Goal: Task Accomplishment & Management: Complete application form

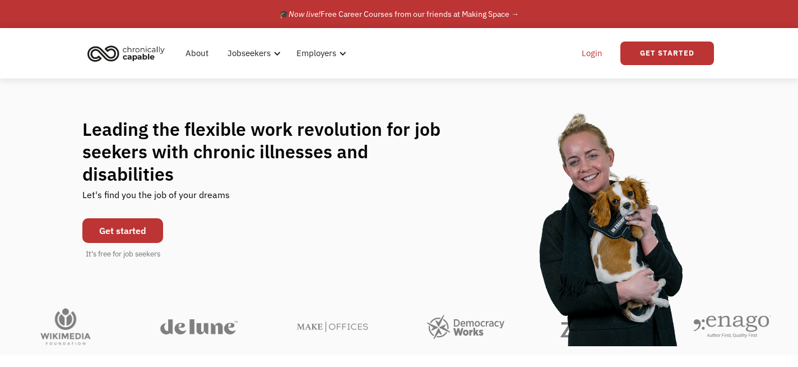
click at [596, 59] on link "Login" at bounding box center [592, 53] width 34 height 36
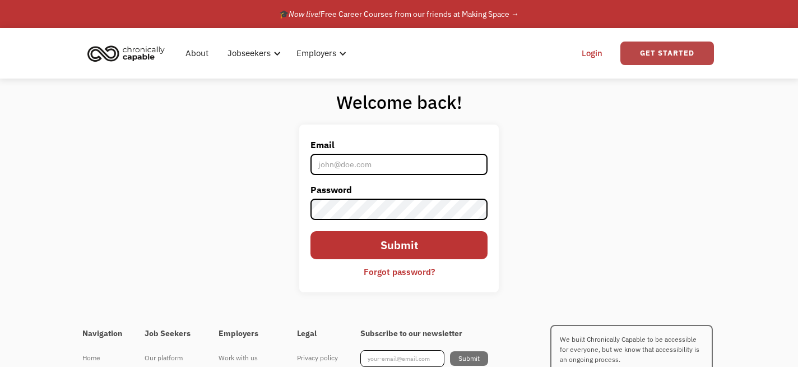
click at [655, 55] on link "Get Started" at bounding box center [667, 53] width 94 height 24
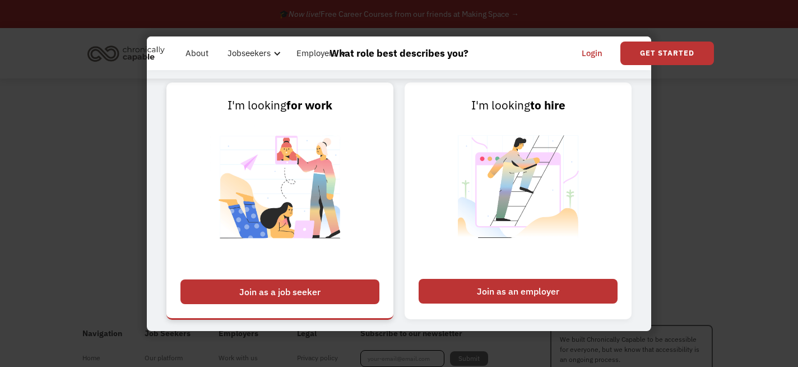
click at [320, 289] on div "Join as a job seeker" at bounding box center [279, 291] width 199 height 25
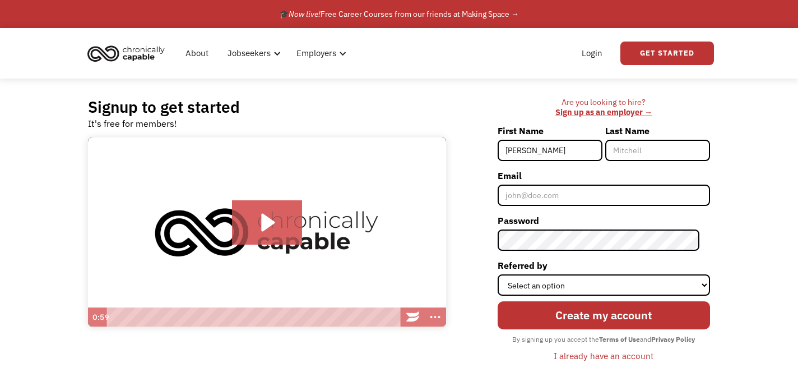
type input "[PERSON_NAME]"
click at [653, 143] on input "Last Name" at bounding box center [657, 150] width 105 height 21
type input "Sheffer"
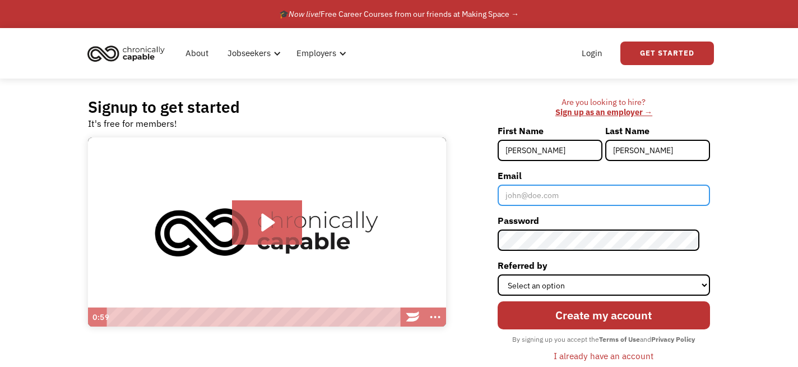
click at [618, 193] on input "Email" at bounding box center [604, 194] width 212 height 21
type input "[EMAIL_ADDRESS][PERSON_NAME][DOMAIN_NAME]"
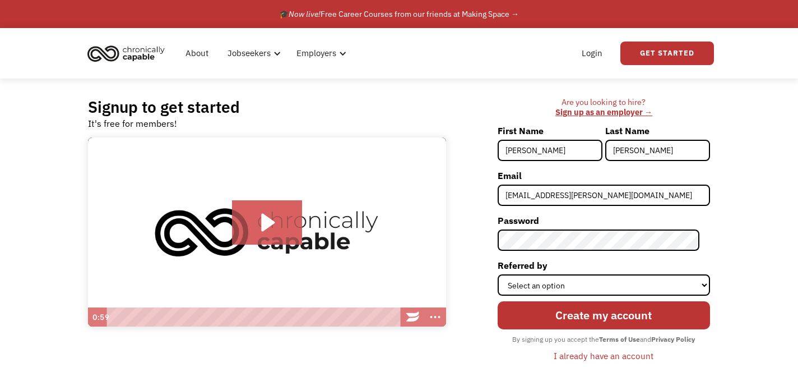
click at [584, 263] on label "Referred by" at bounding box center [604, 265] width 212 height 18
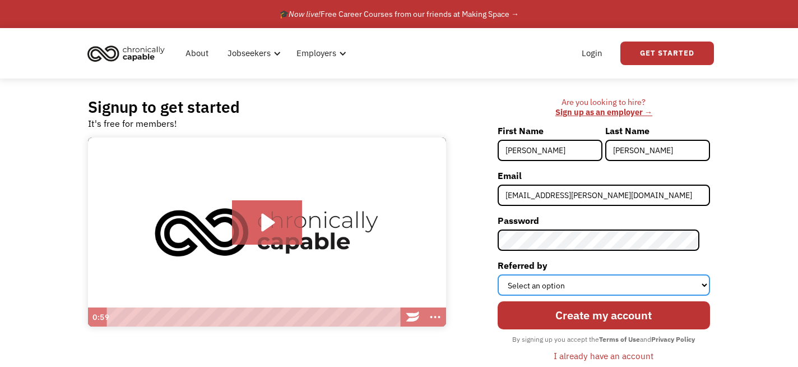
click at [584, 274] on select "Select an option Instagram Facebook Twitter Search Engine News Article Word of …" at bounding box center [604, 284] width 212 height 21
click at [577, 282] on select "Select an option Instagram Facebook Twitter Search Engine News Article Word of …" at bounding box center [604, 284] width 212 height 21
select select "Search Engine"
click at [508, 274] on select "Select an option Instagram Facebook Twitter Search Engine News Article Word of …" at bounding box center [604, 284] width 212 height 21
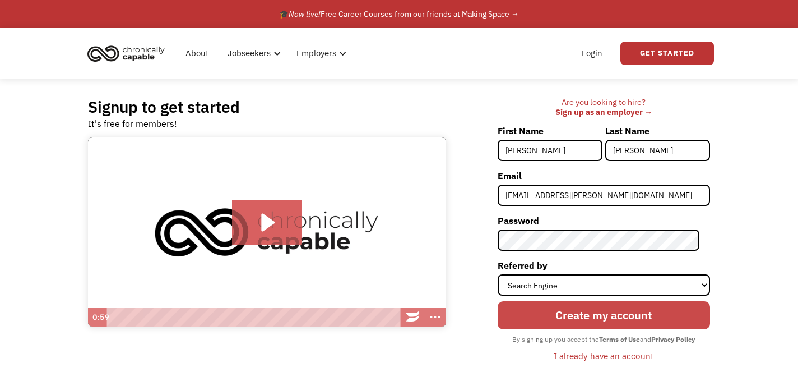
click at [551, 319] on input "Create my account" at bounding box center [604, 315] width 212 height 28
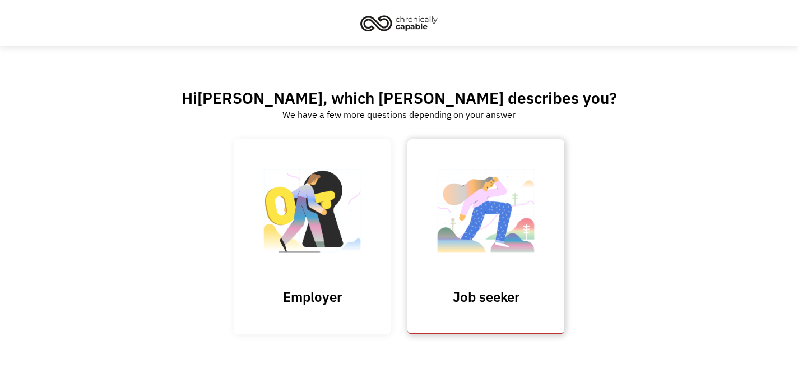
click at [450, 254] on img at bounding box center [486, 215] width 112 height 109
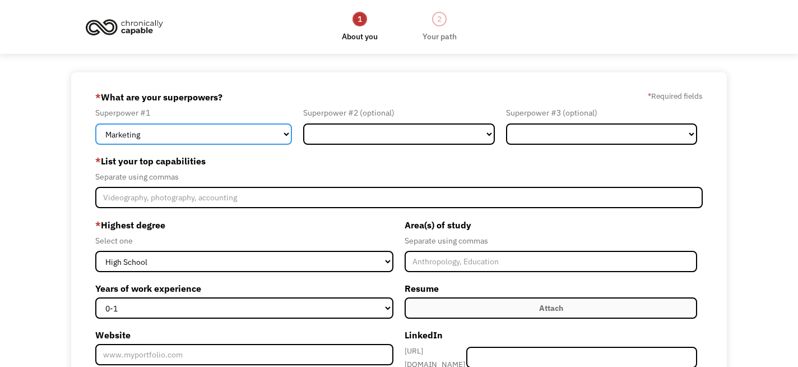
click at [198, 144] on select "Marketing Human Resources Finance Technology Operations Sales Industrial & Manu…" at bounding box center [193, 133] width 197 height 21
select select "Design"
click at [95, 123] on select "Marketing Human Resources Finance Technology Operations Sales Industrial & Manu…" at bounding box center [193, 133] width 197 height 21
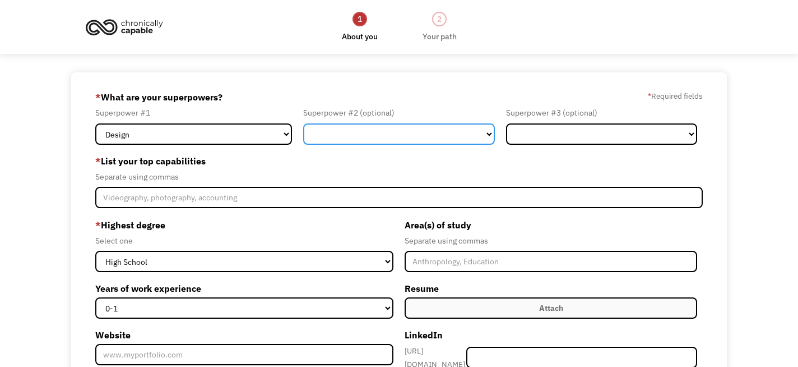
click at [349, 136] on select "Marketing Human Resources Finance Technology Operations Sales Industrial & Manu…" at bounding box center [399, 133] width 192 height 21
click at [442, 134] on select "Marketing Human Resources Finance Technology Operations Sales Industrial & Manu…" at bounding box center [399, 133] width 192 height 21
select select "Customer Service"
click at [303, 123] on select "Marketing Human Resources Finance Technology Operations Sales Industrial & Manu…" at bounding box center [399, 133] width 192 height 21
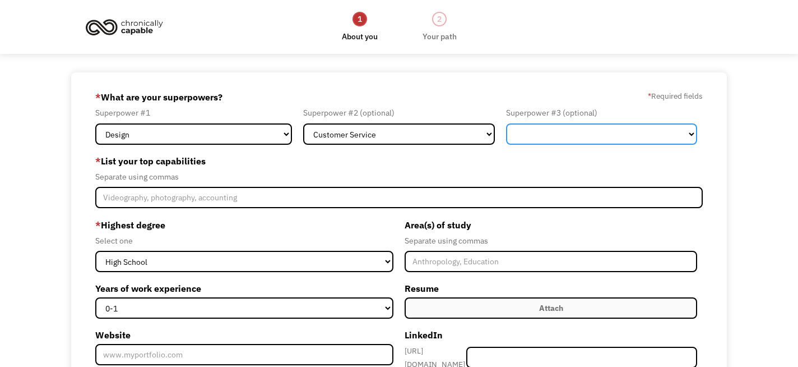
click at [545, 136] on select "Marketing Human Resources Finance Technology Operations Sales Industrial & Manu…" at bounding box center [602, 133] width 192 height 21
select select "Administration"
click at [506, 123] on select "Marketing Human Resources Finance Technology Operations Sales Industrial & Manu…" at bounding box center [602, 133] width 192 height 21
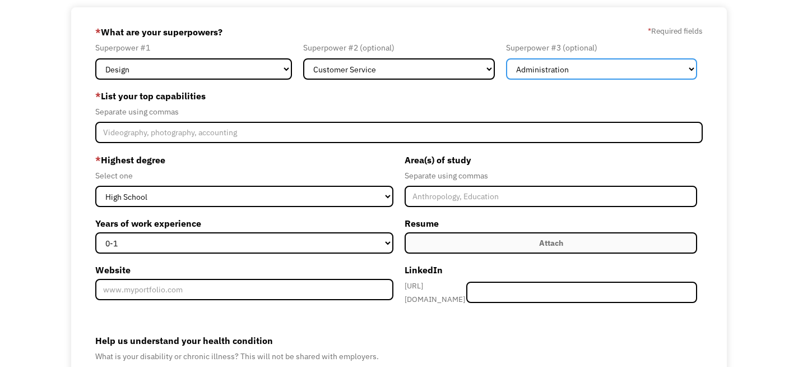
scroll to position [67, 0]
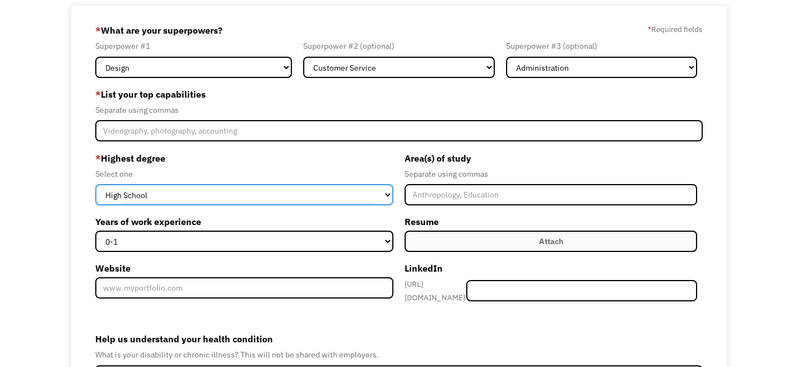
click at [227, 194] on select "High School Associates Bachelors Master's PhD" at bounding box center [244, 194] width 298 height 21
select select "bachelors"
click at [95, 184] on select "High School Associates Bachelors Master's PhD" at bounding box center [244, 194] width 298 height 21
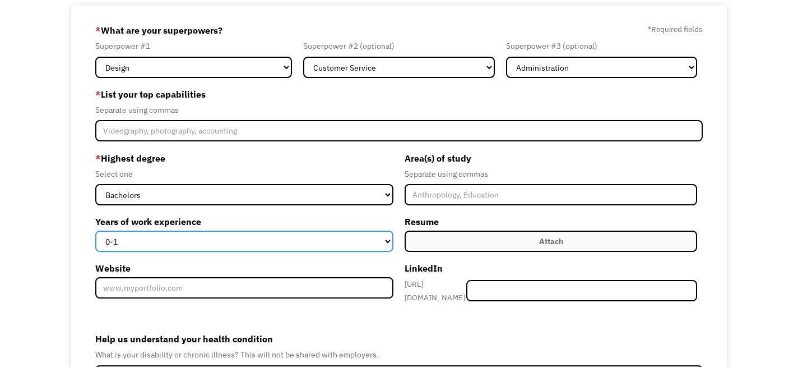
click at [209, 242] on select "0-1 2-4 5-10 11-15 15+" at bounding box center [244, 240] width 298 height 21
select select "5-10"
click at [95, 230] on select "0-1 2-4 5-10 11-15 15+" at bounding box center [244, 240] width 298 height 21
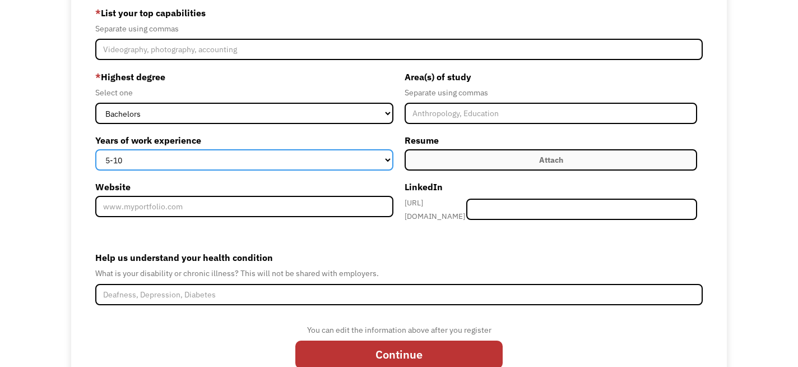
scroll to position [150, 0]
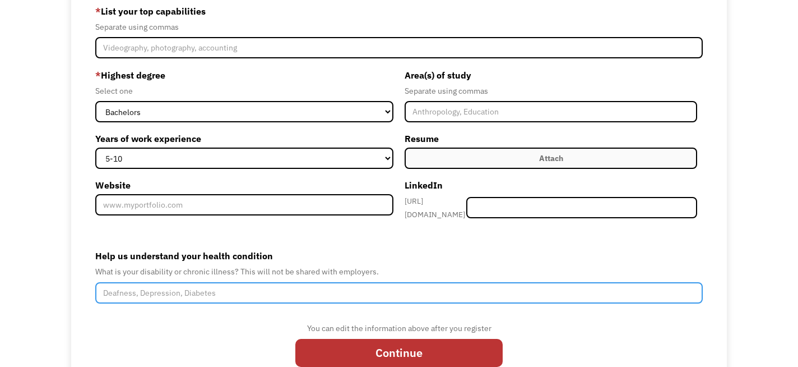
click at [196, 282] on input "Help us understand your health condition" at bounding box center [399, 292] width 608 height 21
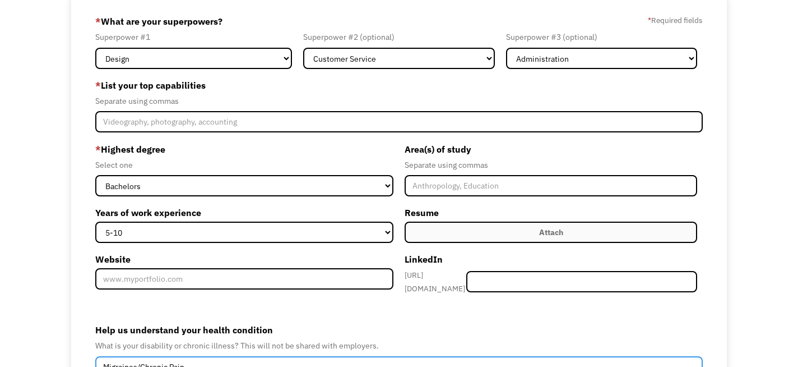
scroll to position [75, 0]
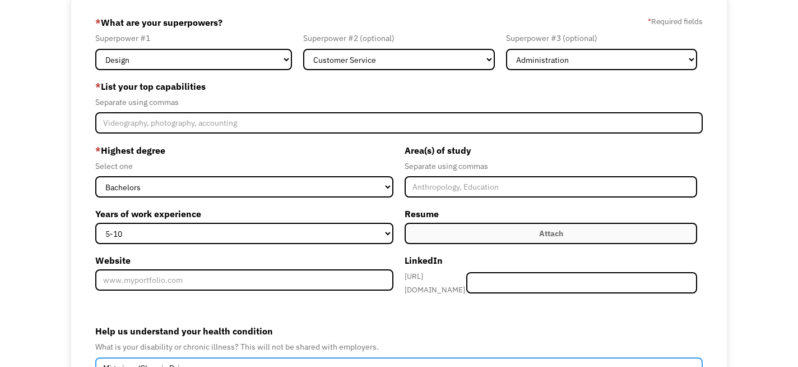
type input "Migraines/Chronic Pain"
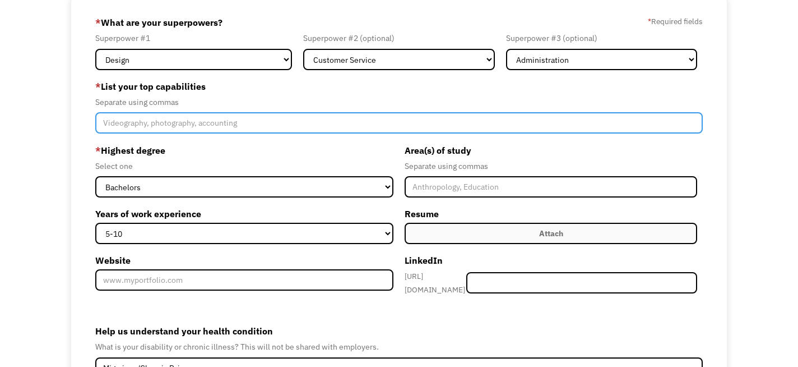
click at [154, 123] on input "Member-Create-Step1" at bounding box center [399, 122] width 608 height 21
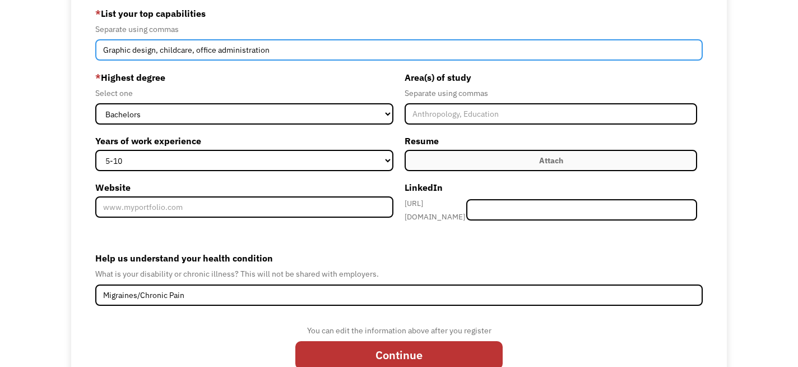
scroll to position [185, 0]
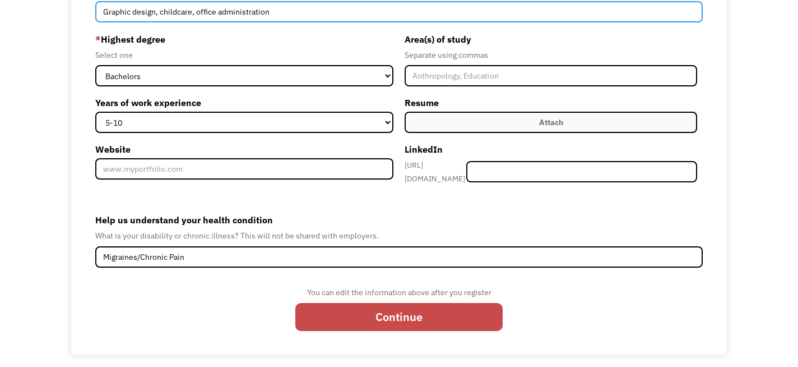
type input "Graphic design, childcare, office administration"
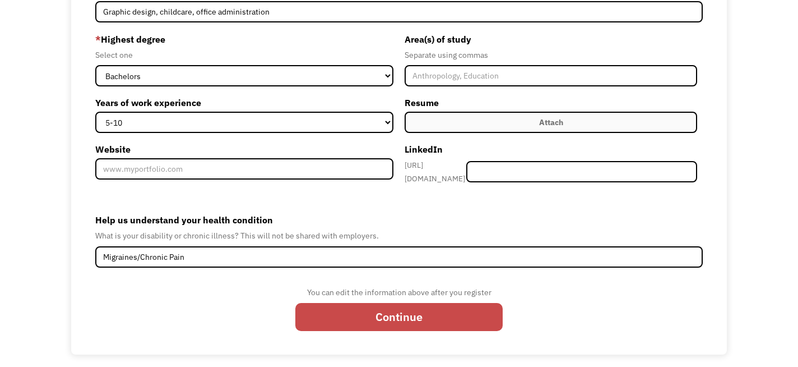
click at [361, 314] on input "Continue" at bounding box center [398, 317] width 207 height 28
type input "Please wait..."
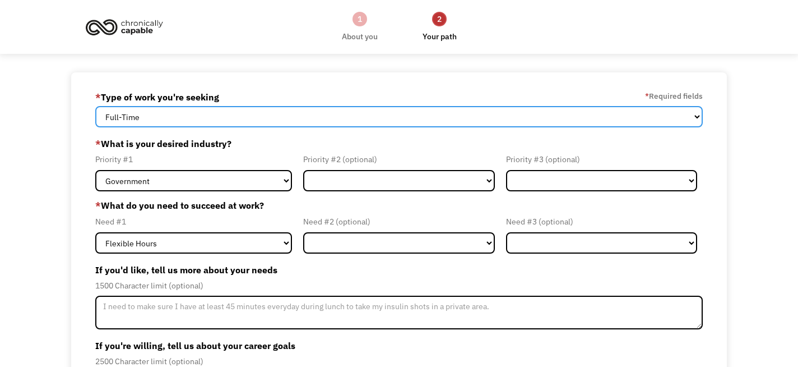
click at [219, 122] on select "Full-Time Part-Time Both Full-Time and Part-Time" at bounding box center [399, 116] width 608 height 21
select select "part-time"
click at [95, 106] on select "Full-Time Part-Time Both Full-Time and Part-Time" at bounding box center [399, 116] width 608 height 21
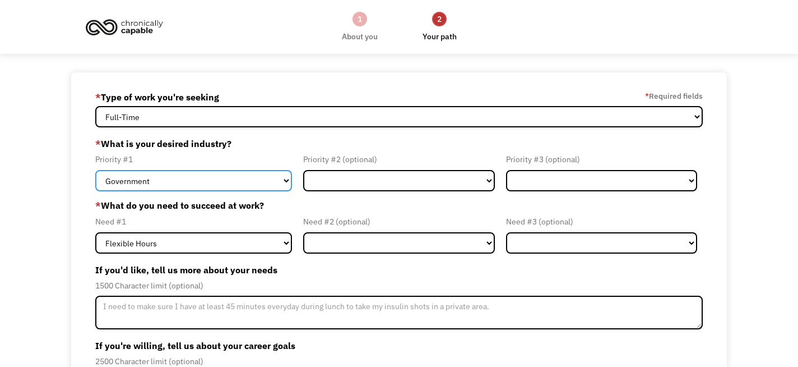
click at [196, 178] on select "Government Finance & Insurance Health & Social Care Tech & Engineering Creative…" at bounding box center [193, 180] width 197 height 21
select select "Other"
click at [95, 170] on select "Government Finance & Insurance Health & Social Care Tech & Engineering Creative…" at bounding box center [193, 180] width 197 height 21
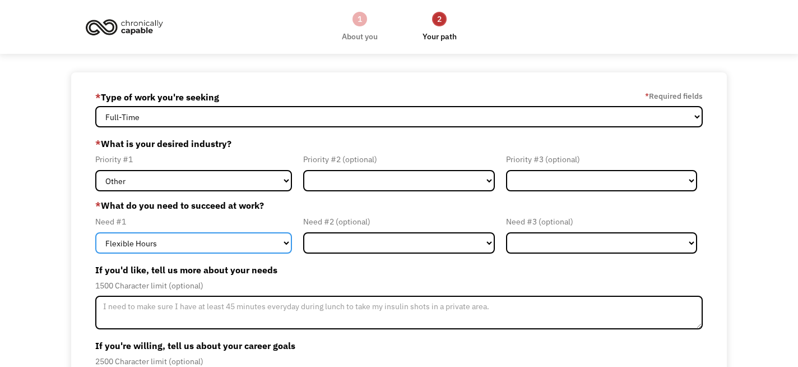
click at [175, 240] on select "Flexible Hours Remote Work Service Animal On-site Accommodations Visual Support…" at bounding box center [193, 242] width 197 height 21
click at [95, 232] on select "Flexible Hours Remote Work Service Animal On-site Accommodations Visual Support…" at bounding box center [193, 242] width 197 height 21
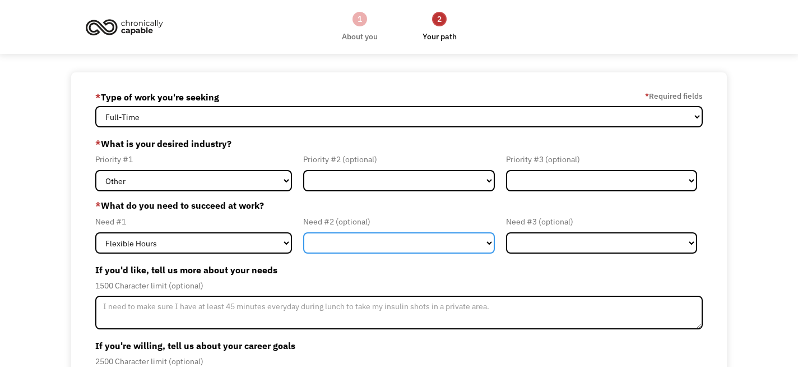
click at [315, 248] on select "Flexible Hours Remote Work Service Animal On-site Accommodations Visual Support…" at bounding box center [399, 242] width 192 height 21
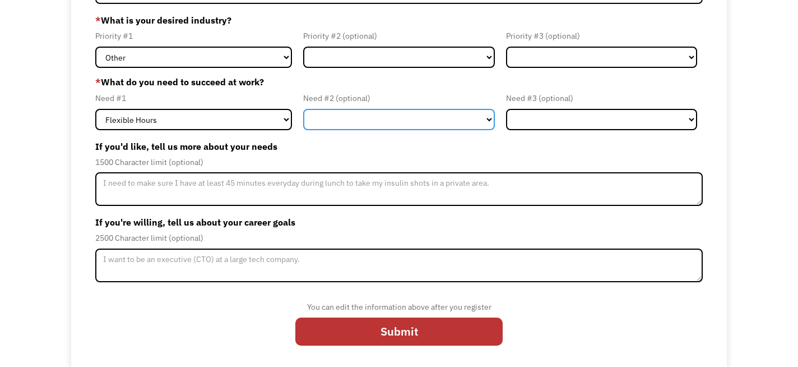
scroll to position [126, 0]
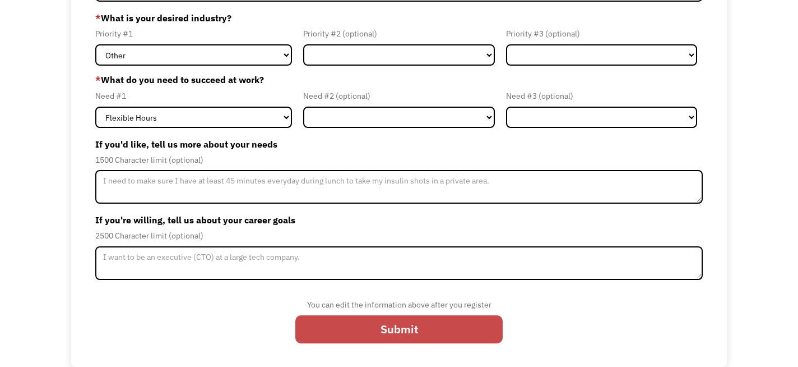
click at [324, 319] on input "Submit" at bounding box center [398, 329] width 207 height 28
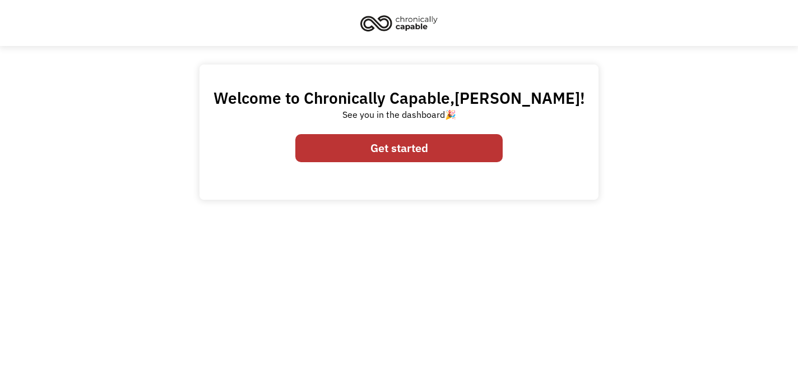
click at [326, 142] on link "Get started" at bounding box center [398, 148] width 207 height 28
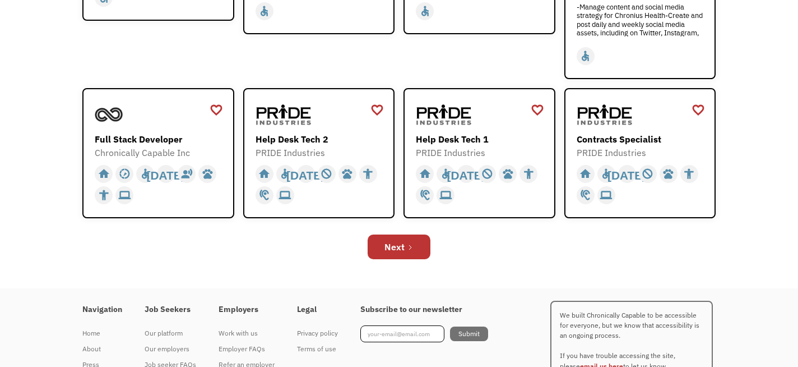
scroll to position [388, 0]
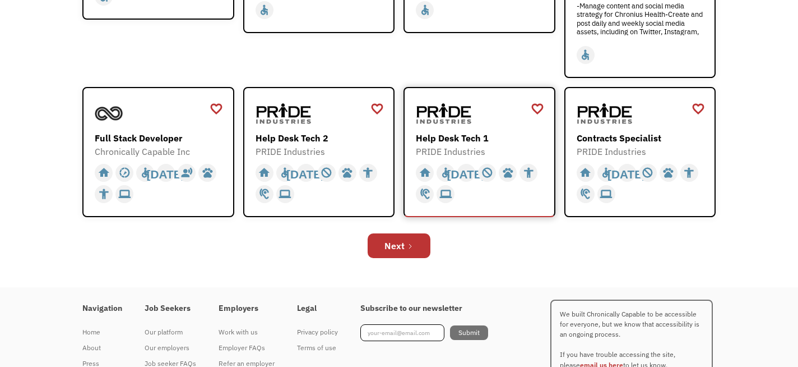
click at [434, 128] on div "Help Desk Tech 1 PRIDE Industries https://jobs.localjobnetwork.com/j/64773016" at bounding box center [481, 128] width 130 height 59
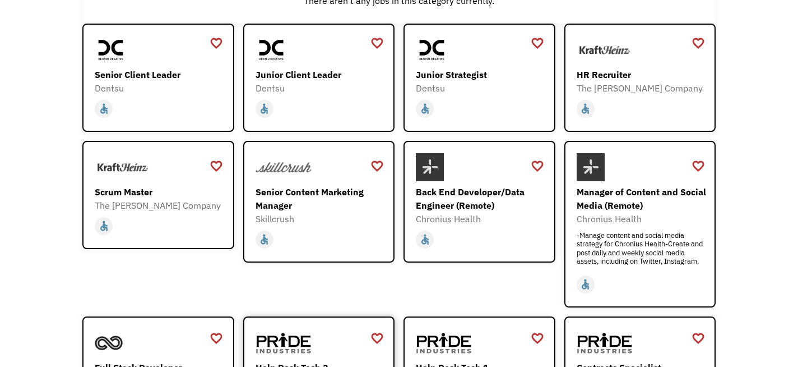
scroll to position [0, 0]
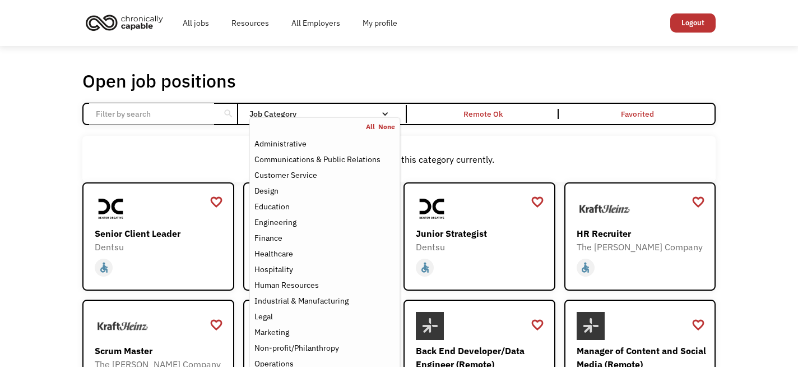
click at [343, 113] on div "Job Category" at bounding box center [324, 114] width 151 height 8
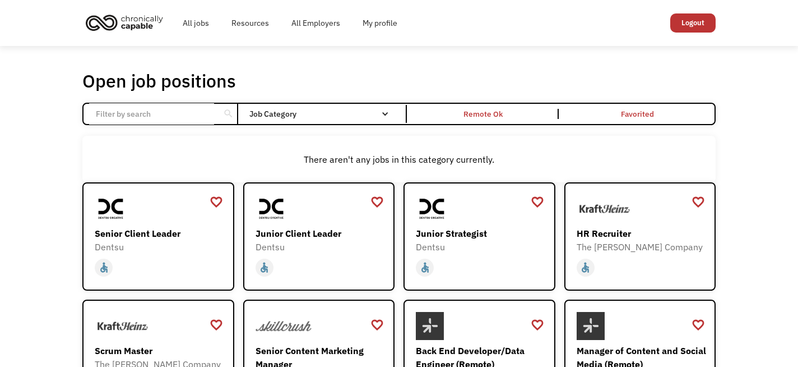
click at [179, 114] on input "Email Form" at bounding box center [151, 113] width 125 height 21
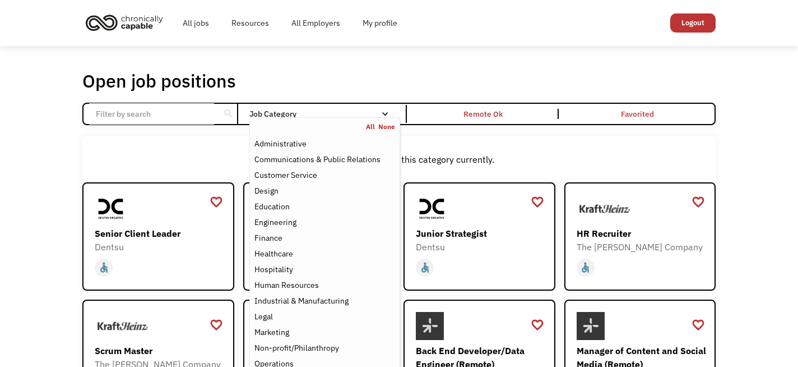
click at [275, 118] on nav "All None Administrative Communications & Public Relations Customer Service Desi…" at bounding box center [324, 285] width 151 height 337
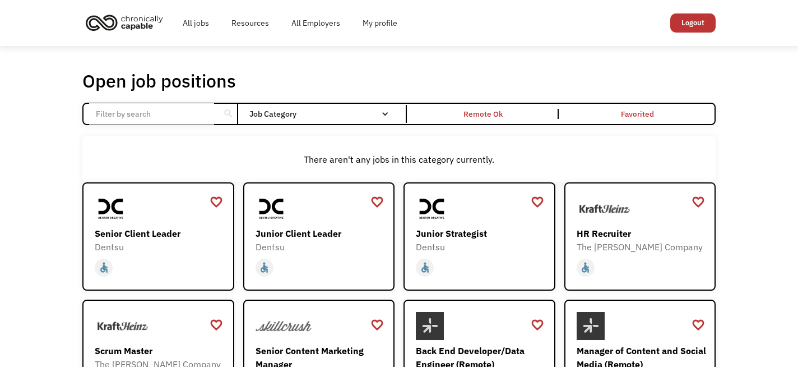
click at [296, 78] on div "Open job positions You have X liked items Search" at bounding box center [398, 80] width 633 height 22
click at [184, 119] on input "Email Form" at bounding box center [151, 113] width 125 height 21
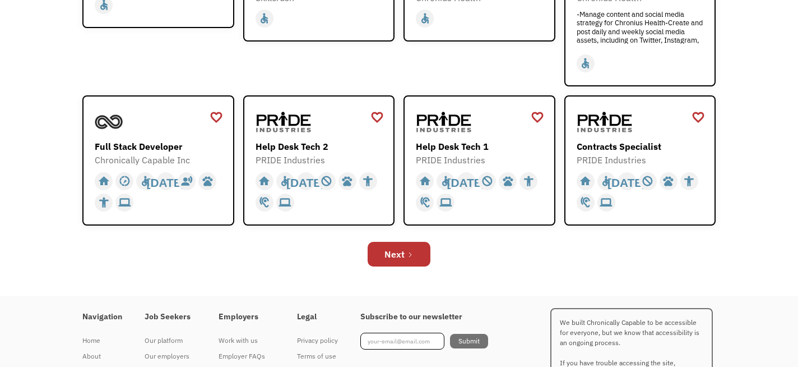
scroll to position [381, 0]
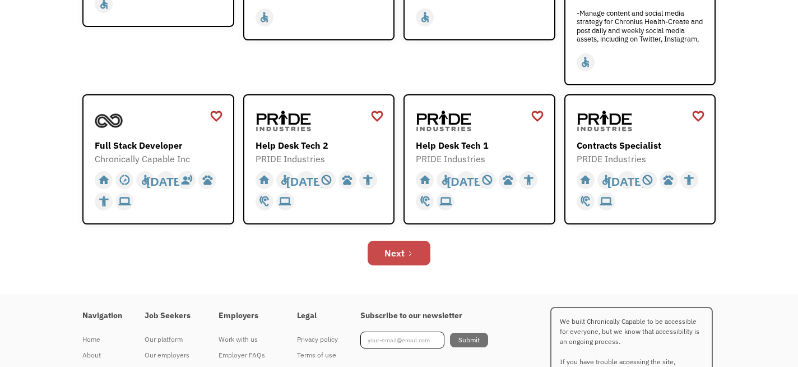
click at [382, 254] on link "Next" at bounding box center [399, 252] width 63 height 25
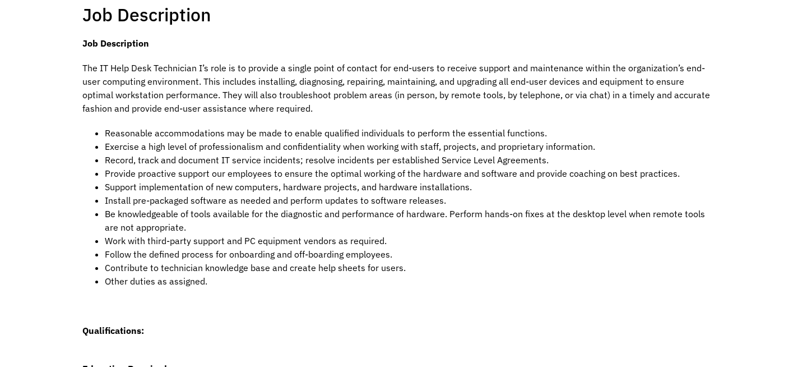
scroll to position [226, 0]
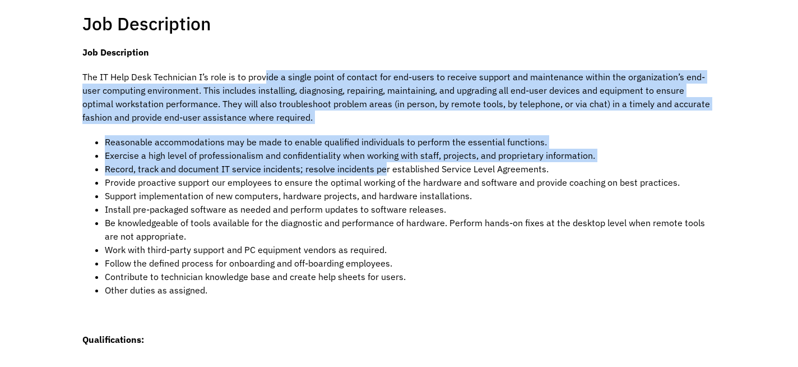
drag, startPoint x: 280, startPoint y: 77, endPoint x: 381, endPoint y: 175, distance: 140.7
click at [382, 175] on div "Job Description The IT Help Desk Technician I’s role is to provide a single poi…" at bounding box center [398, 289] width 633 height 489
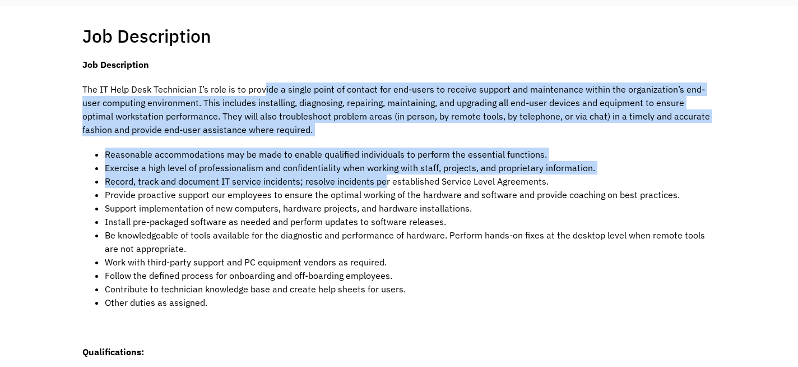
scroll to position [0, 0]
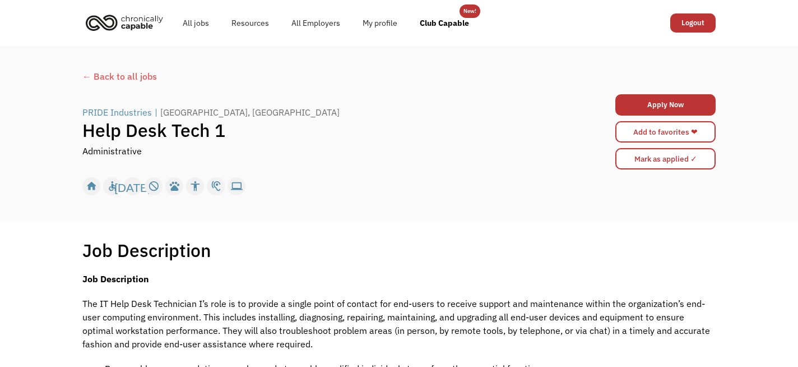
click at [338, 280] on p "Job Description" at bounding box center [398, 278] width 633 height 13
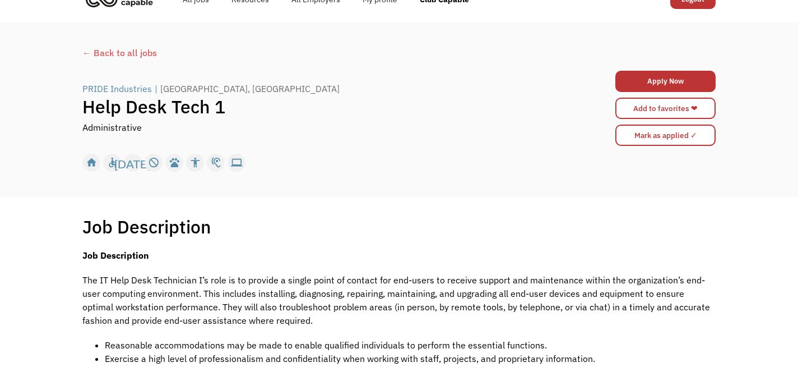
scroll to position [25, 0]
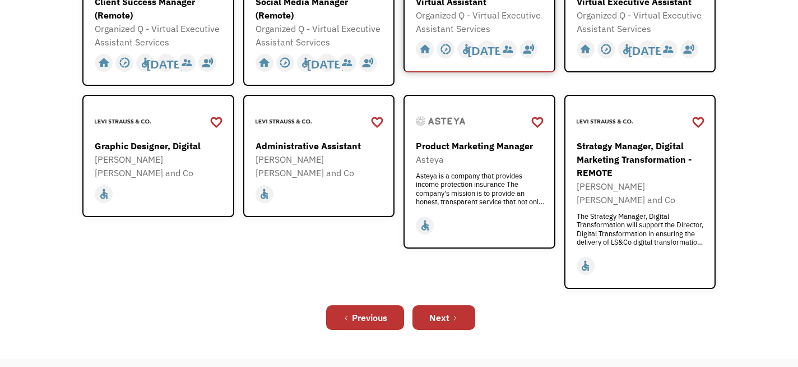
scroll to position [381, 0]
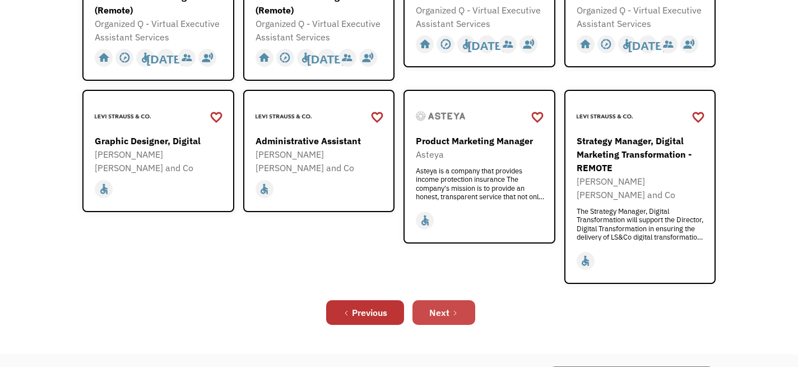
click at [431, 305] on div "Next" at bounding box center [439, 311] width 20 height 13
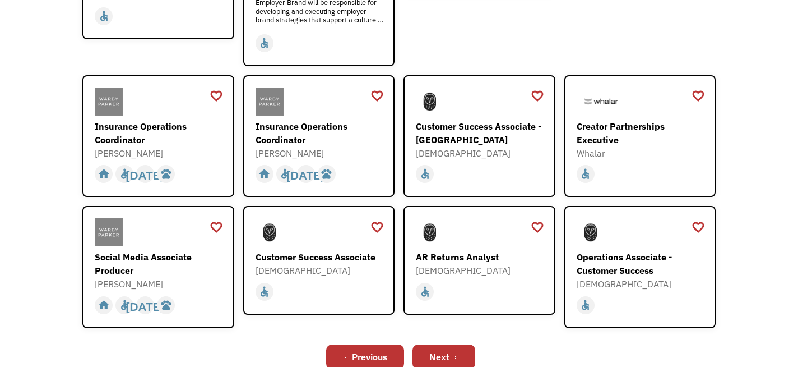
scroll to position [472, 0]
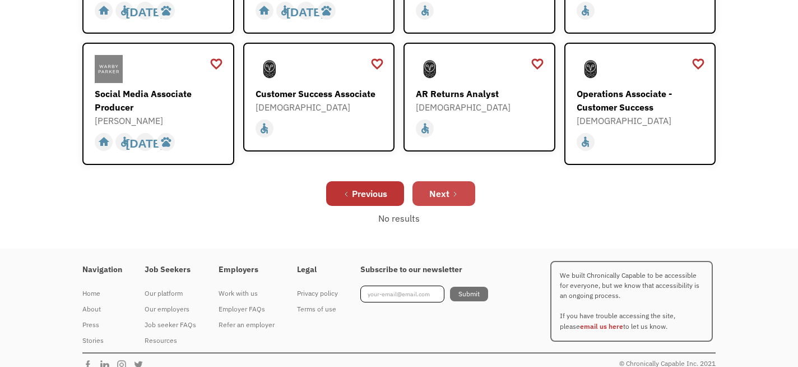
click at [429, 187] on div "Next" at bounding box center [439, 193] width 20 height 13
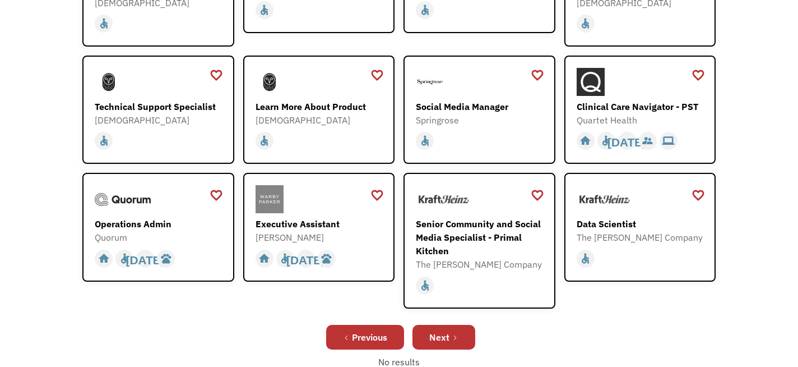
scroll to position [272, 0]
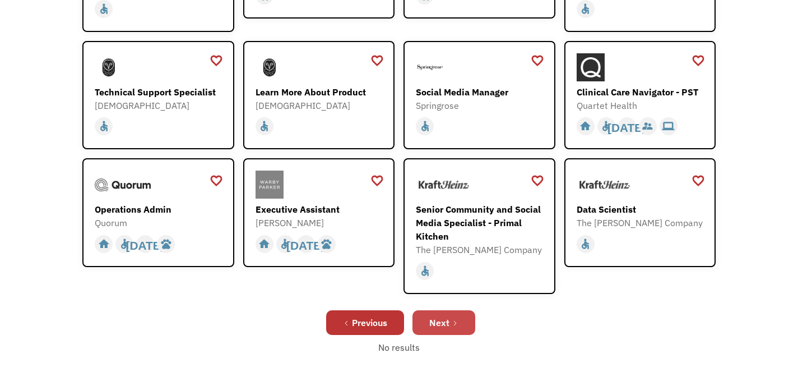
click at [425, 318] on link "Next" at bounding box center [443, 322] width 63 height 25
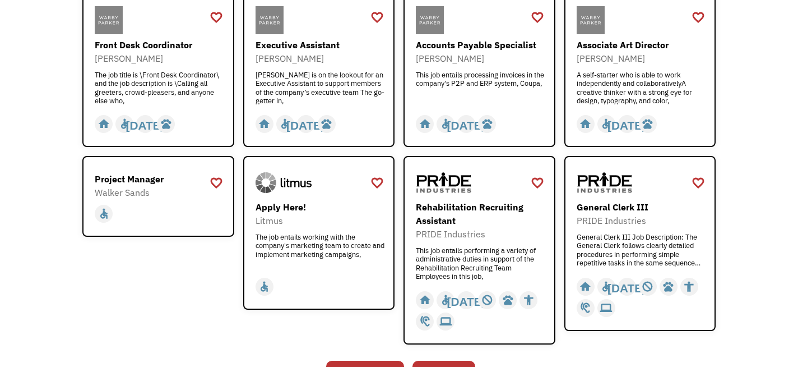
scroll to position [453, 0]
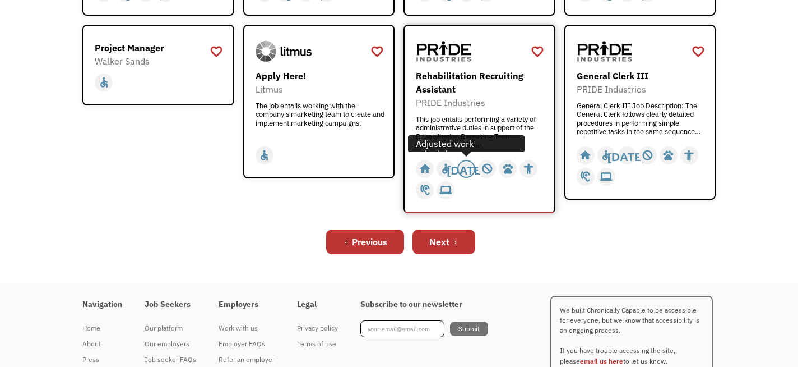
click at [468, 170] on div "[DATE]" at bounding box center [466, 168] width 39 height 17
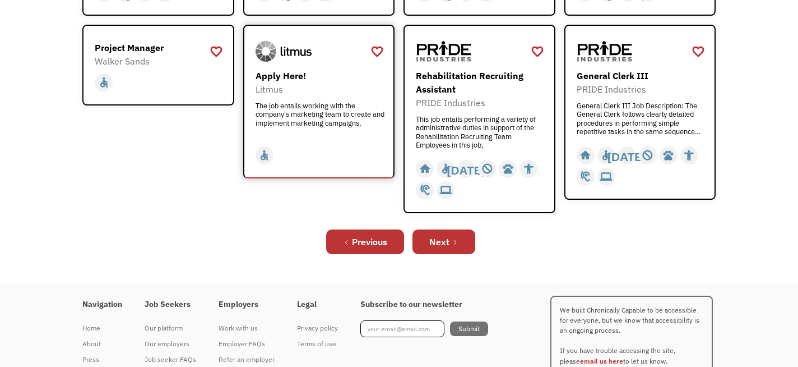
scroll to position [0, 0]
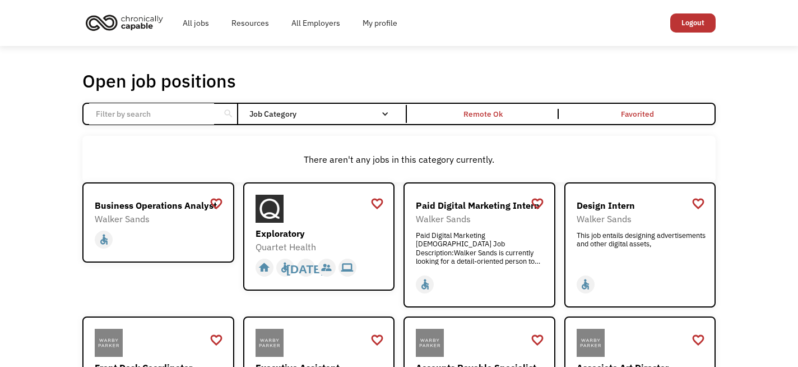
click at [194, 109] on input "Email Form" at bounding box center [151, 113] width 125 height 21
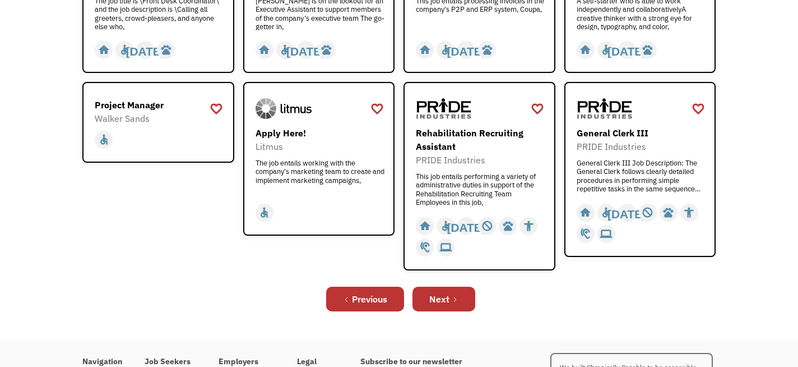
scroll to position [420, 0]
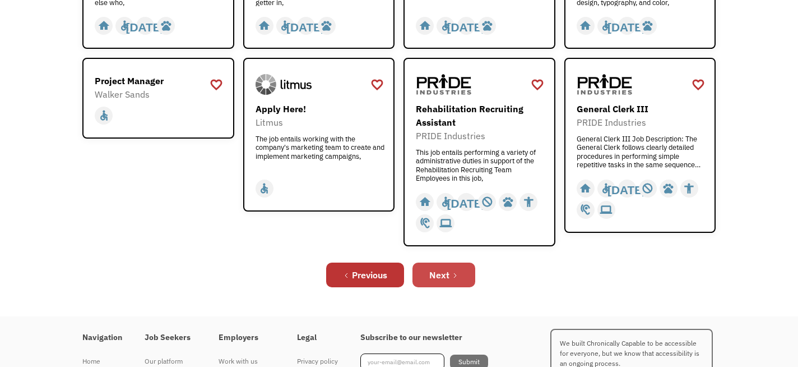
click at [466, 277] on link "Next" at bounding box center [443, 274] width 63 height 25
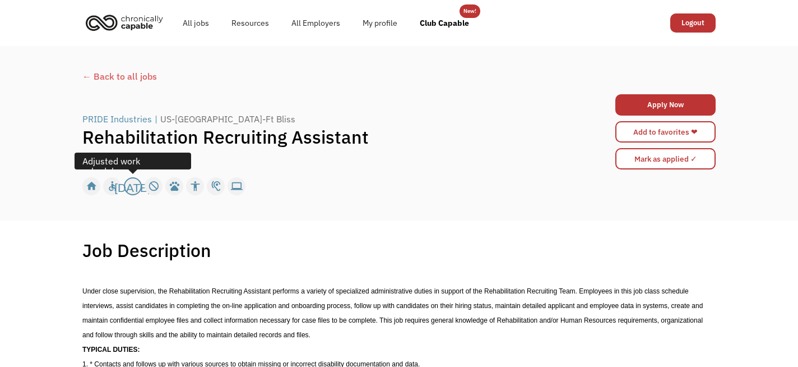
click at [136, 185] on div "[DATE]" at bounding box center [132, 186] width 36 height 17
click at [138, 187] on div "[DATE]" at bounding box center [132, 186] width 36 height 17
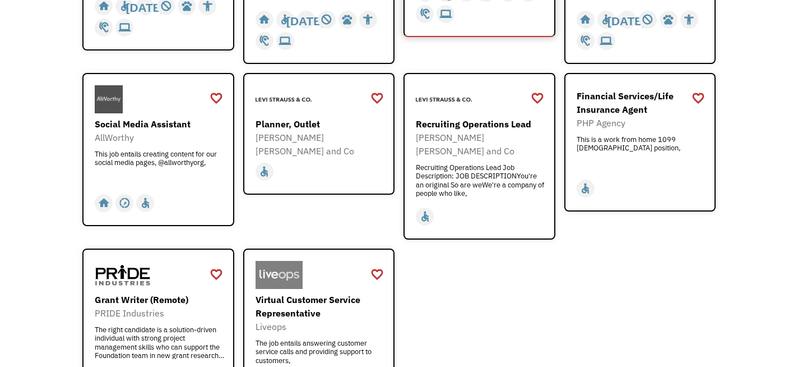
scroll to position [338, 0]
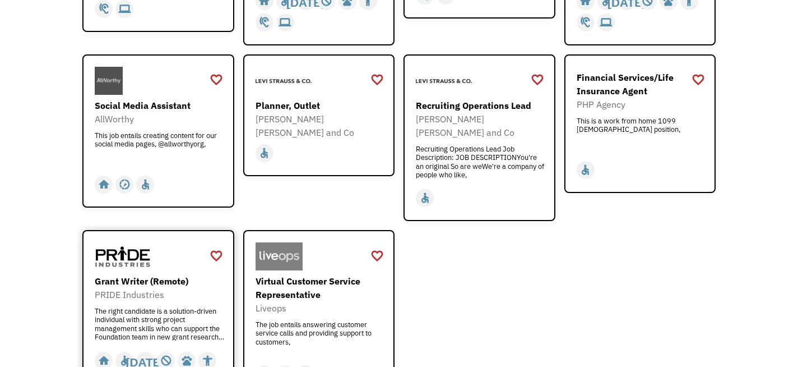
click at [133, 274] on div "Grant Writer (Remote)" at bounding box center [160, 280] width 130 height 13
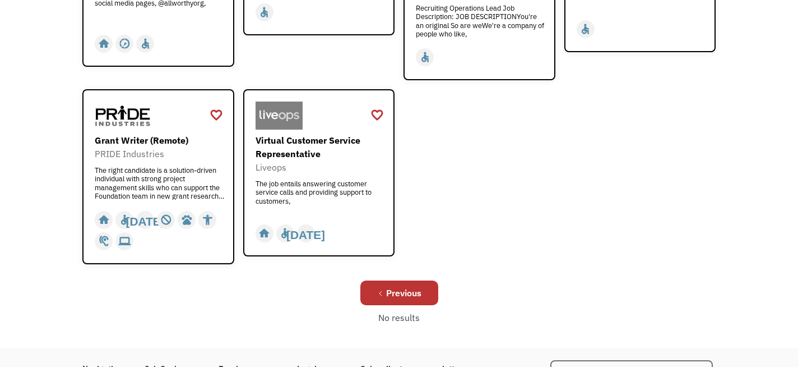
scroll to position [480, 0]
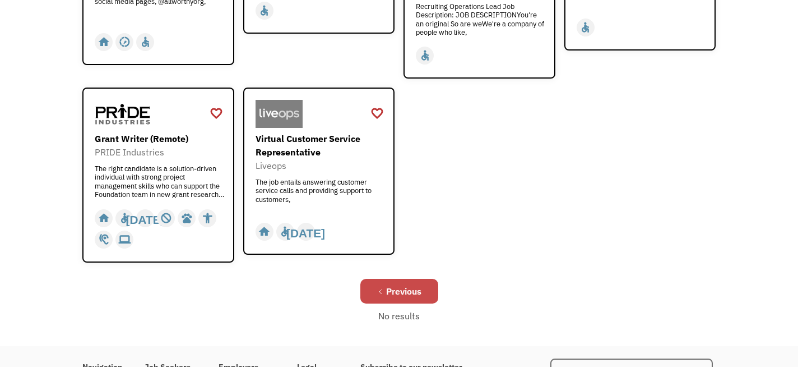
click at [378, 279] on link "Previous" at bounding box center [399, 291] width 78 height 25
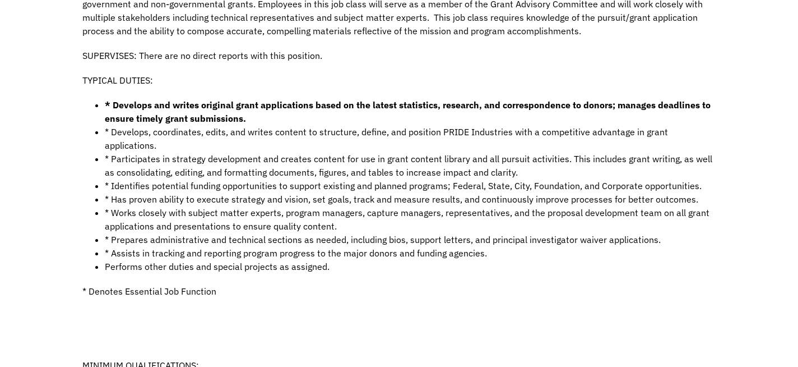
scroll to position [547, 0]
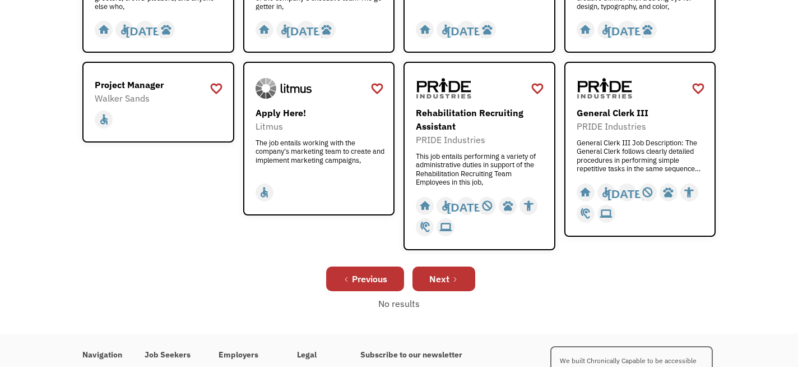
scroll to position [419, 0]
